Goal: Information Seeking & Learning: Find specific fact

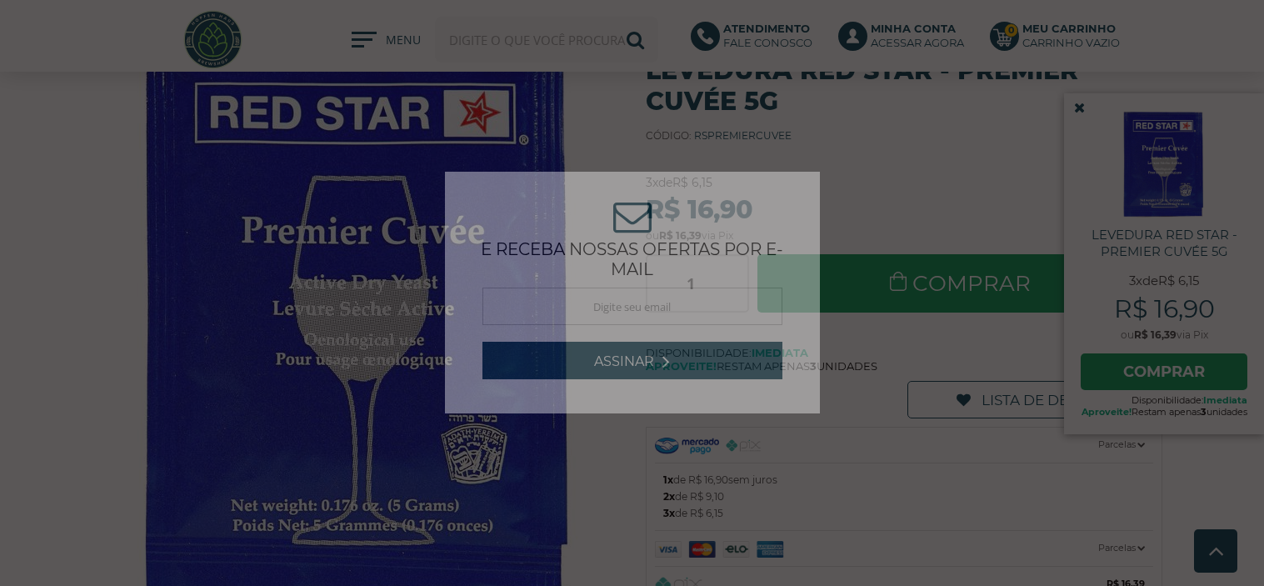
click at [557, 47] on div "ASSINE NOSSA NEWSLETTER e receba nossas ofertas por e-mail Obrigado por se insc…" at bounding box center [632, 293] width 1264 height 586
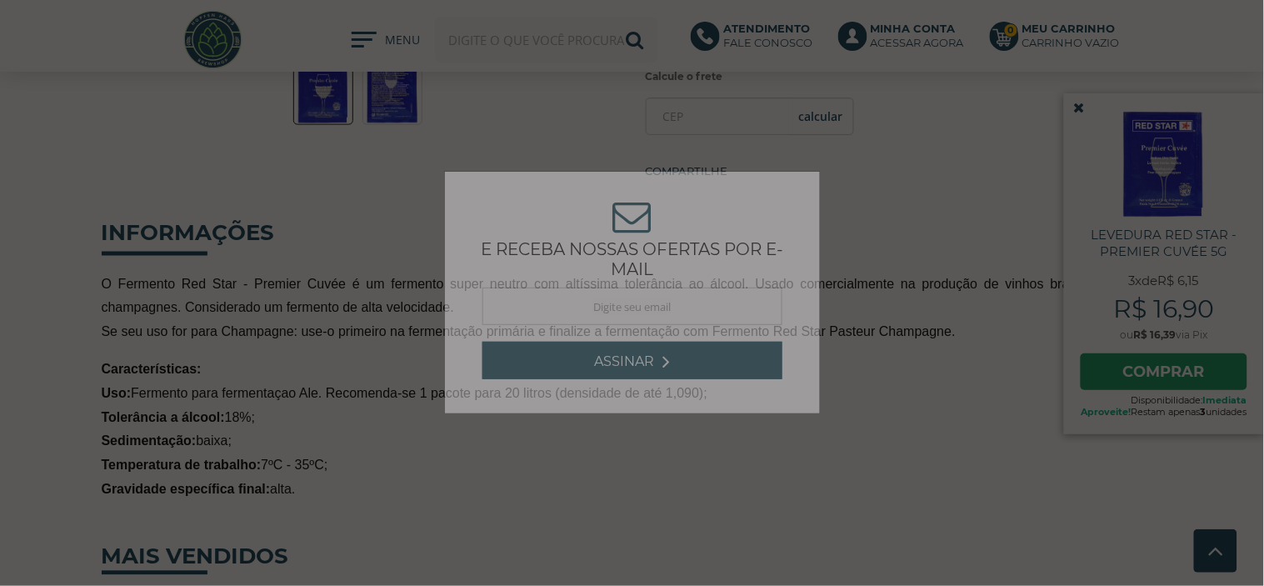
click at [556, 47] on div "ASSINE NOSSA NEWSLETTER e receba nossas ofertas por e-mail Obrigado por se insc…" at bounding box center [632, 293] width 1264 height 586
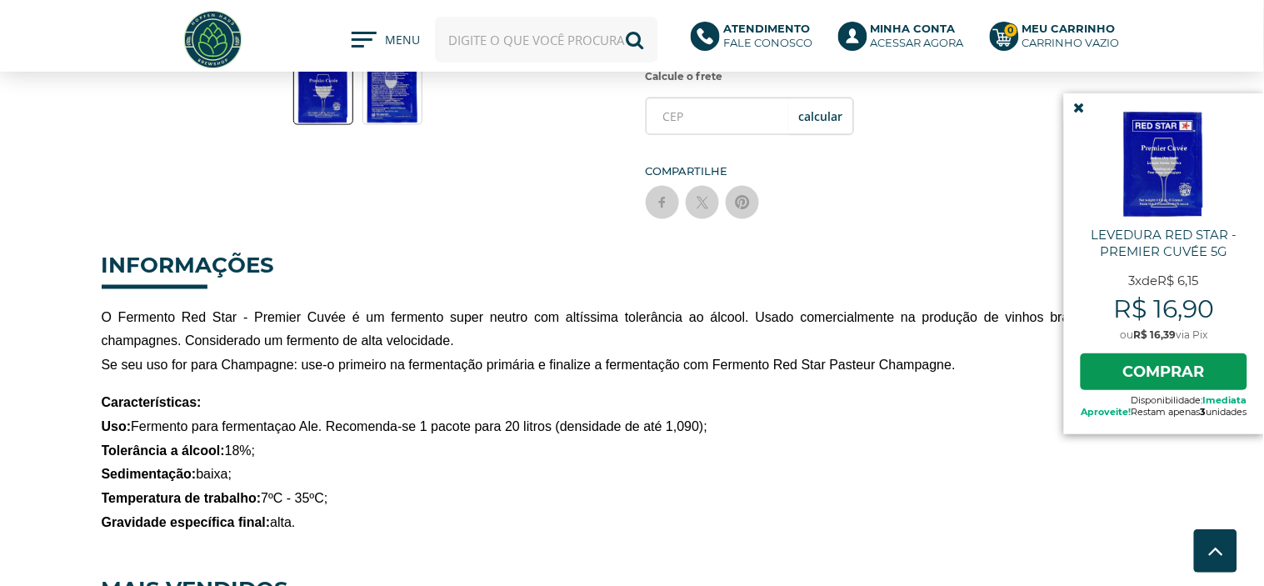
scroll to position [559, 0]
click at [556, 47] on input "text" at bounding box center [546, 40] width 223 height 46
type input "gaxeta"
click at [612, 17] on button "Buscar" at bounding box center [635, 40] width 46 height 46
